Goal: Navigation & Orientation: Understand site structure

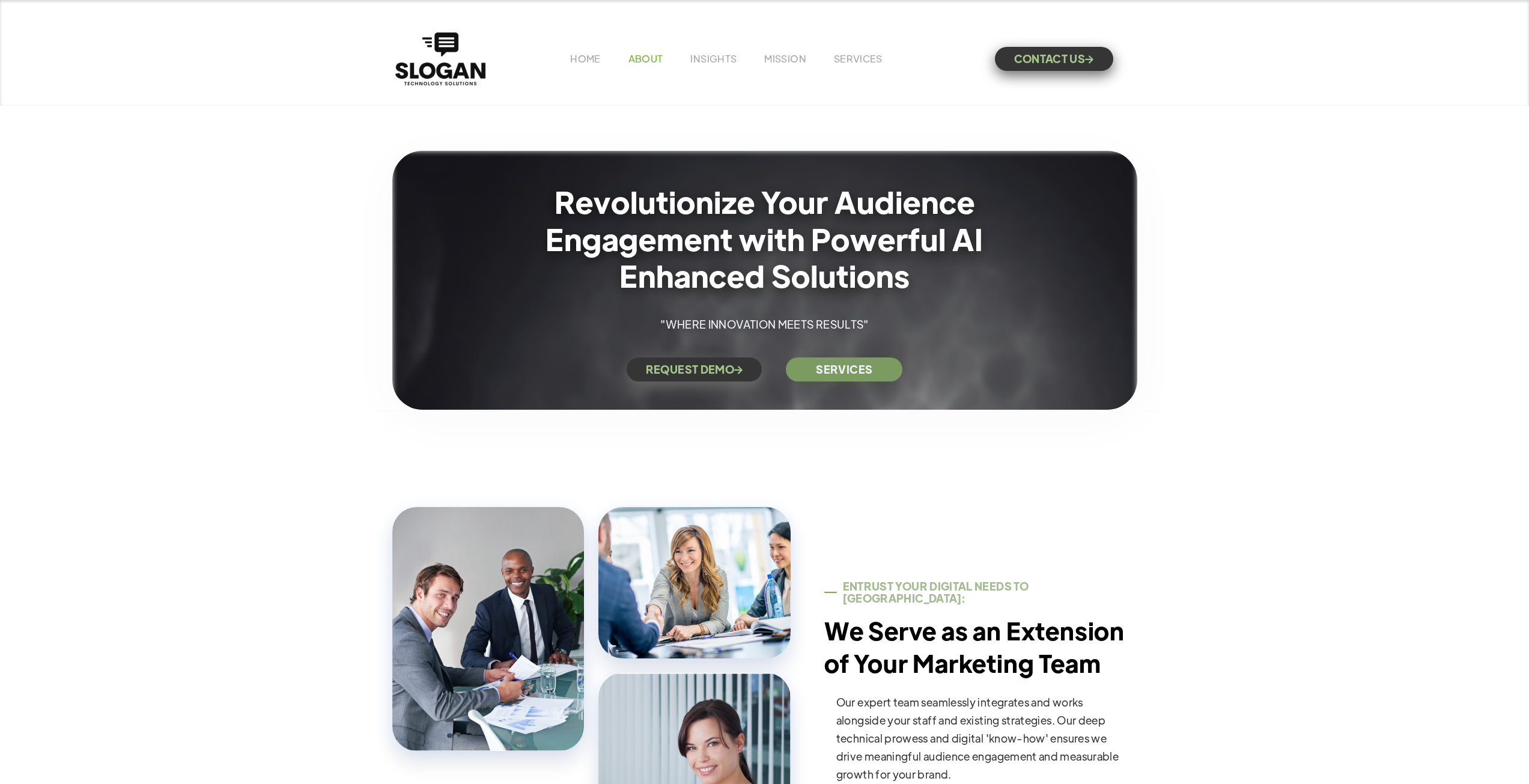
click at [649, 58] on link "ABOUT" at bounding box center [646, 59] width 35 height 12
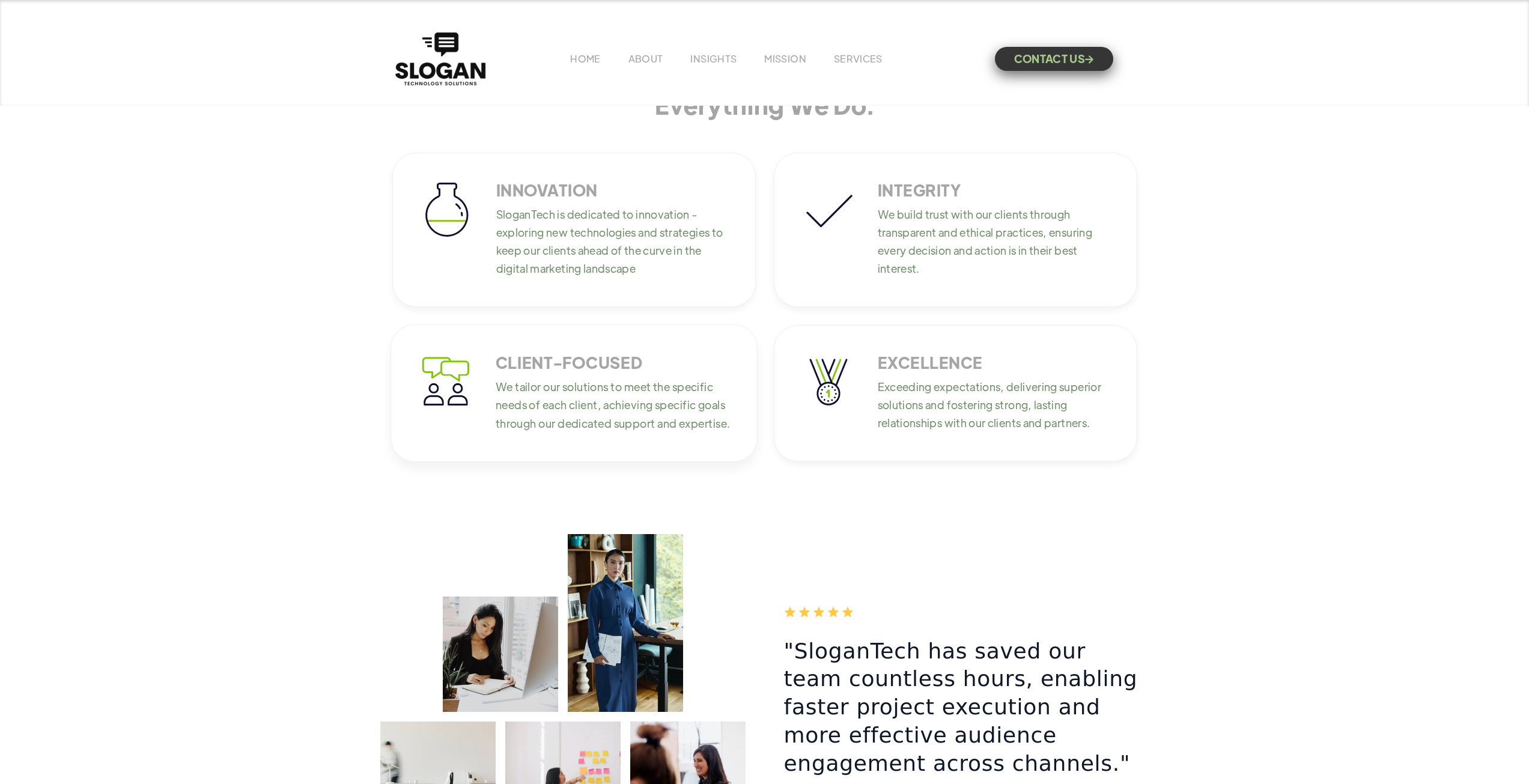
scroll to position [1382, 0]
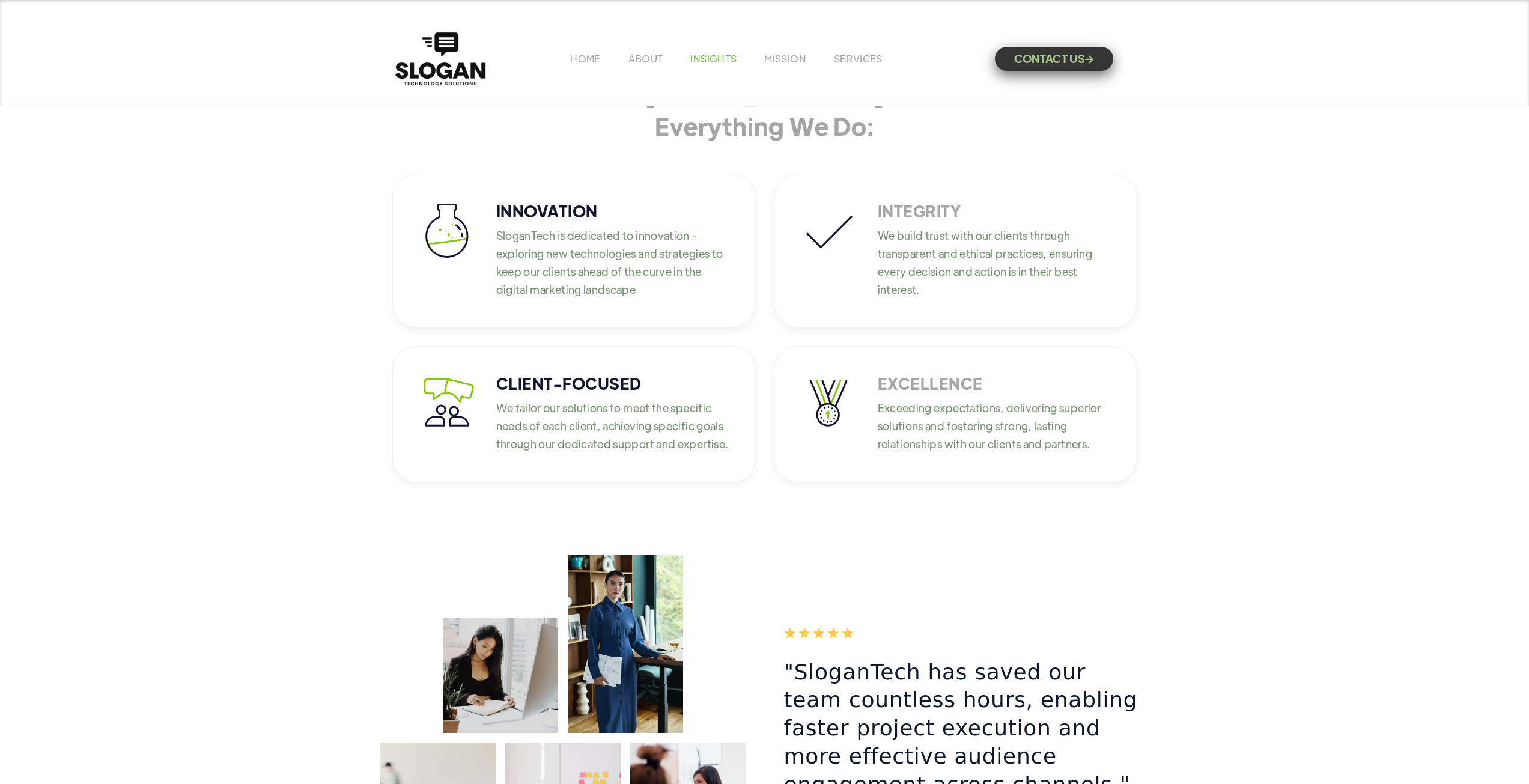
click at [712, 55] on link "INSIGHTS" at bounding box center [713, 59] width 46 height 12
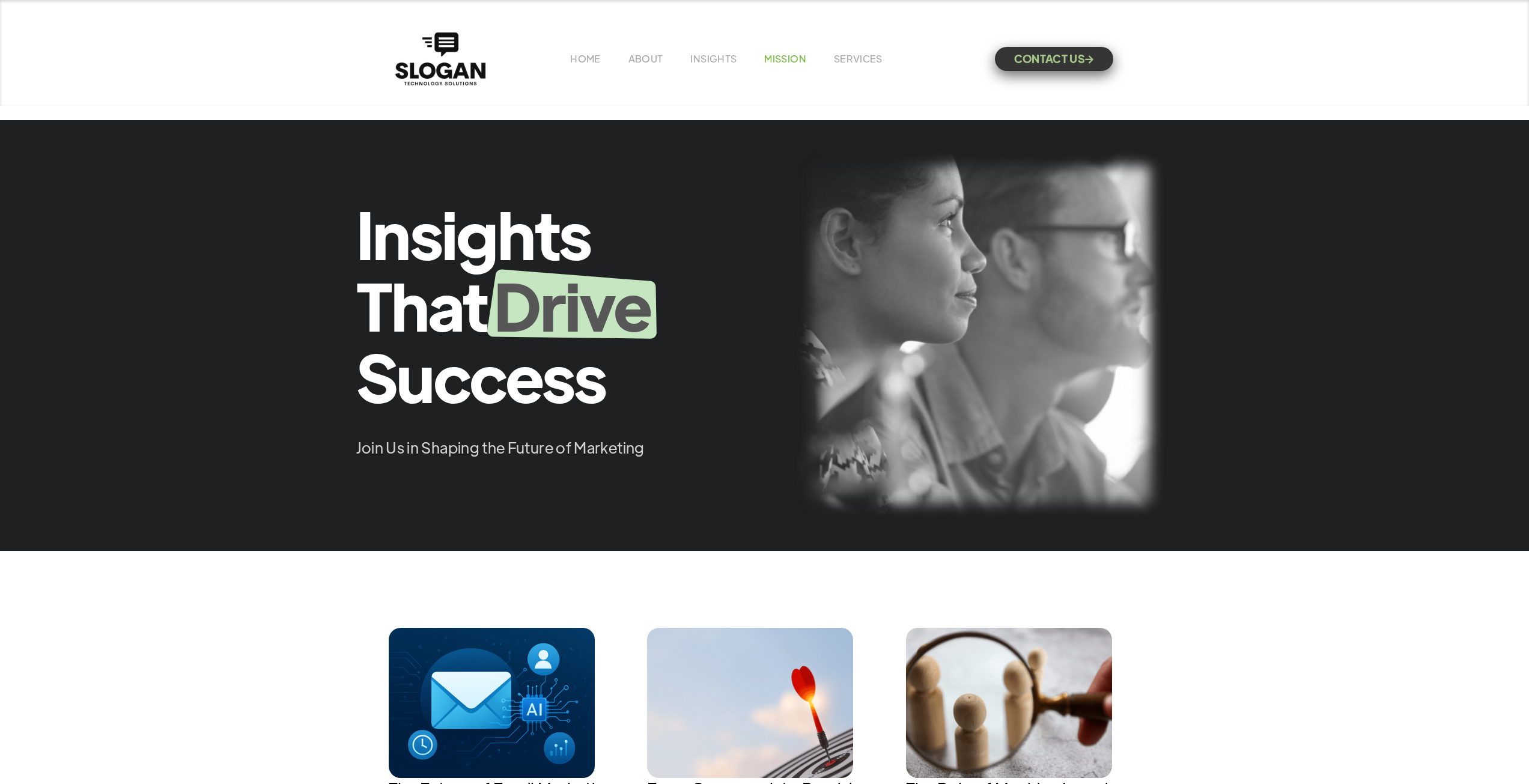
click at [778, 56] on link "MISSION" at bounding box center [785, 59] width 42 height 12
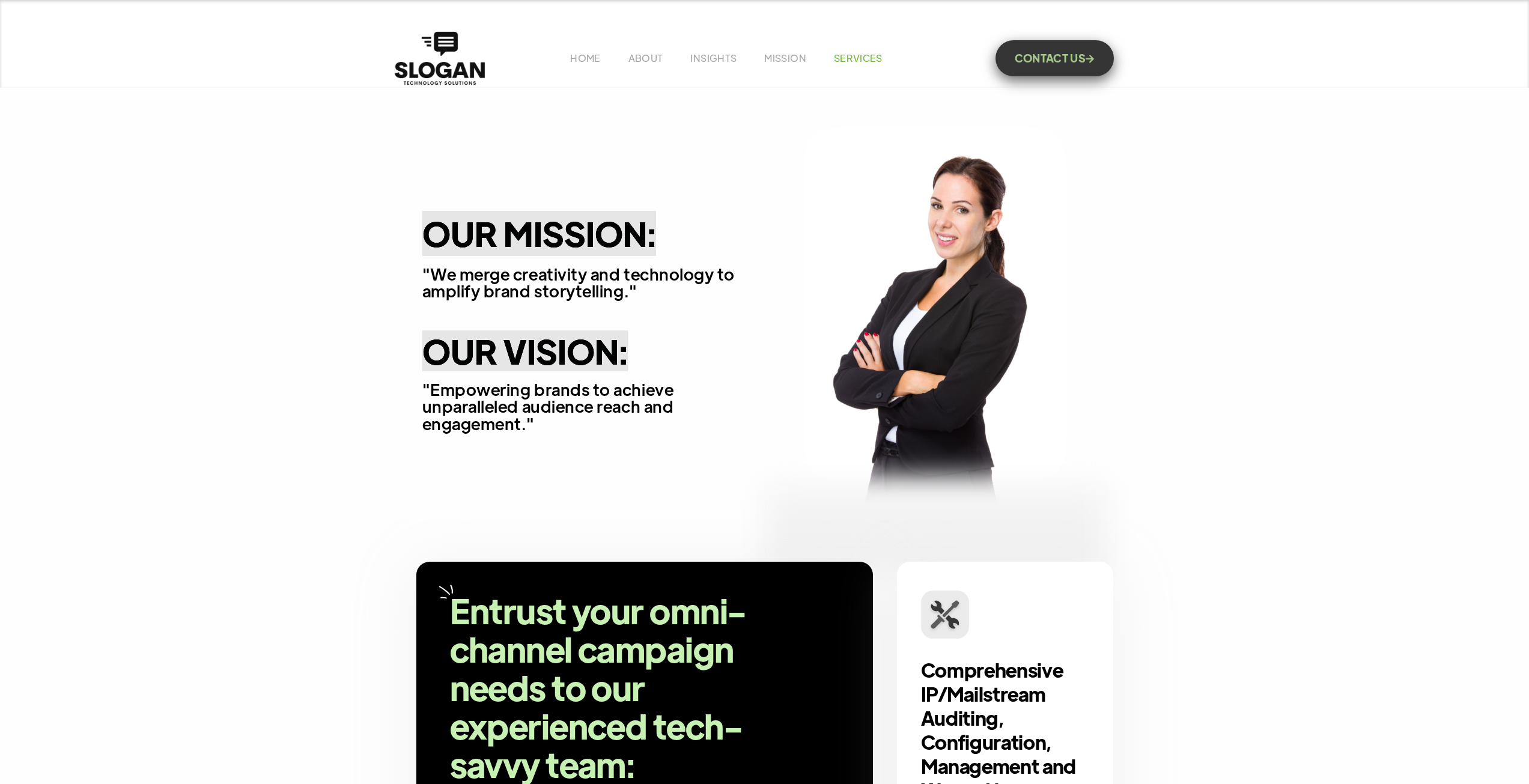
click at [864, 59] on link "SERVICES" at bounding box center [858, 58] width 49 height 12
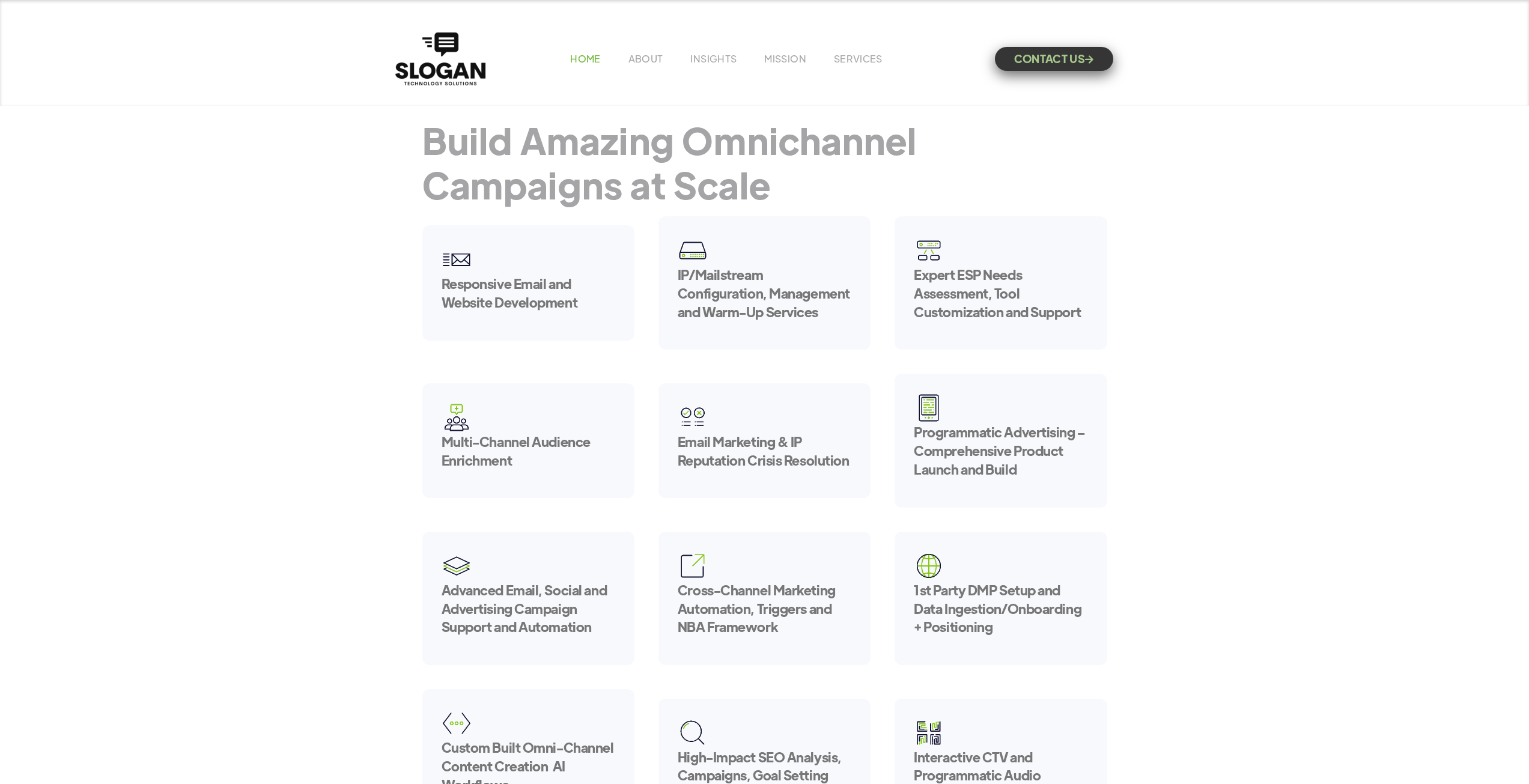
click at [586, 55] on link "HOME" at bounding box center [585, 59] width 30 height 12
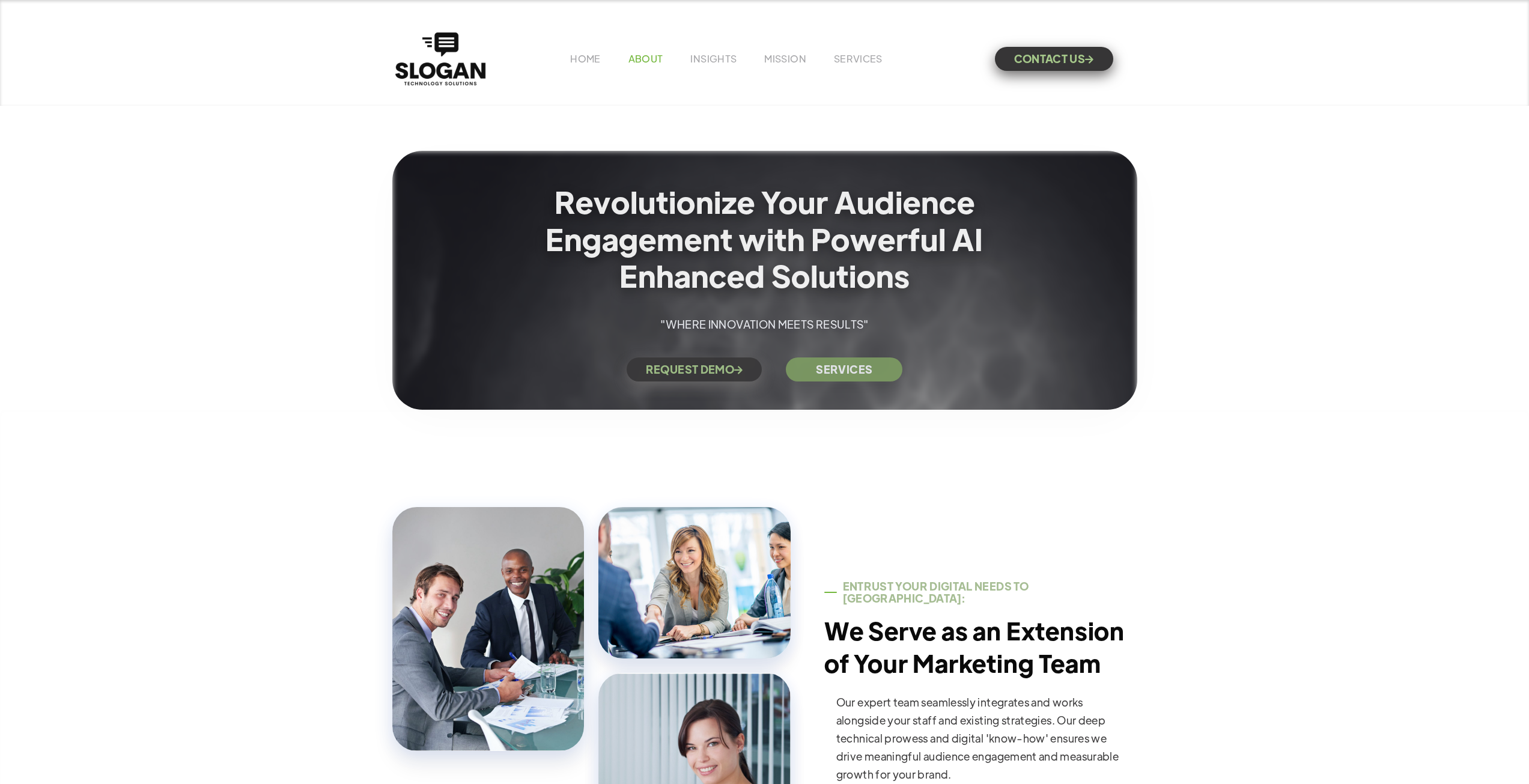
click at [639, 59] on link "ABOUT" at bounding box center [646, 59] width 35 height 12
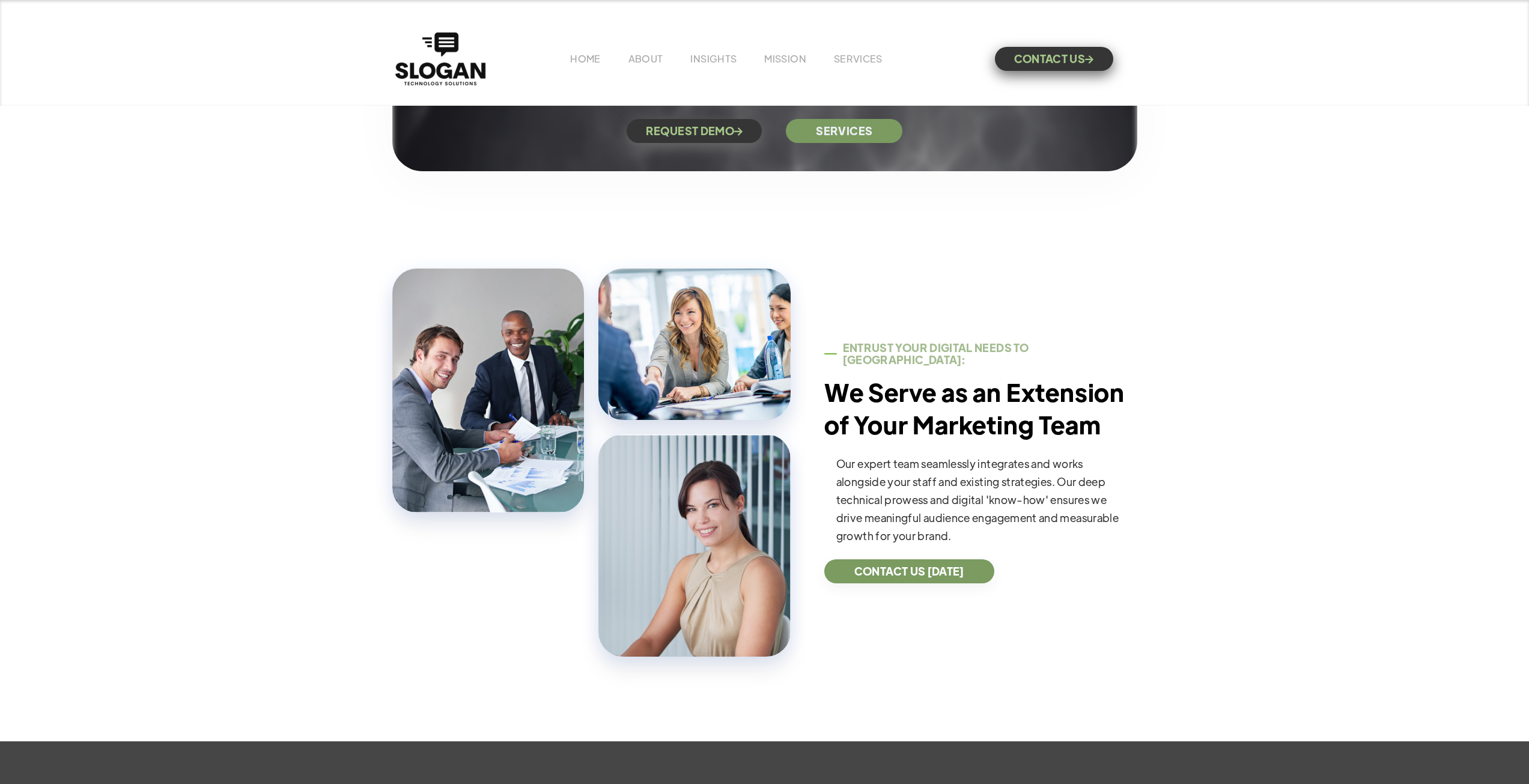
scroll to position [240, 0]
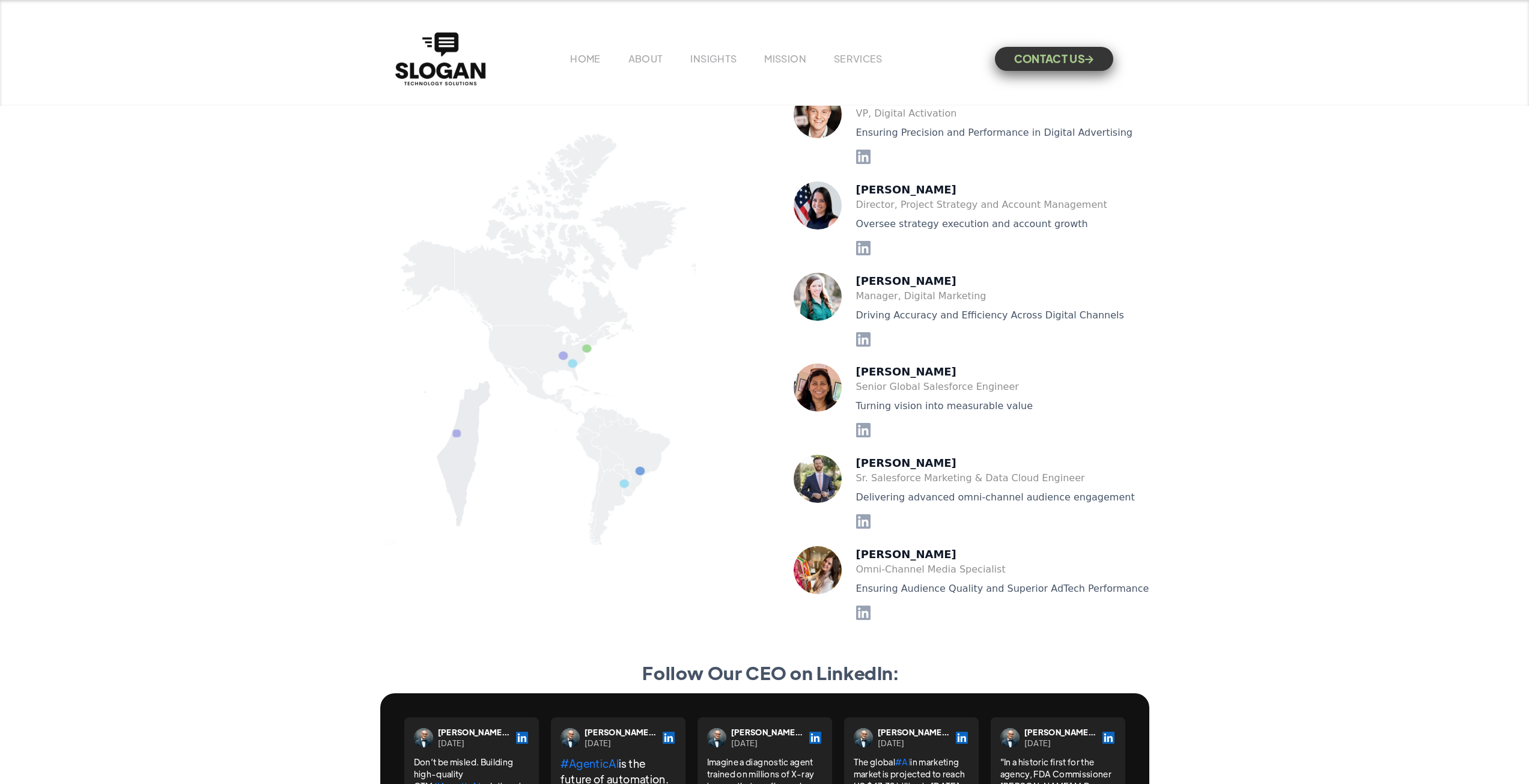
scroll to position [2584, 0]
